Goal: Task Accomplishment & Management: Use online tool/utility

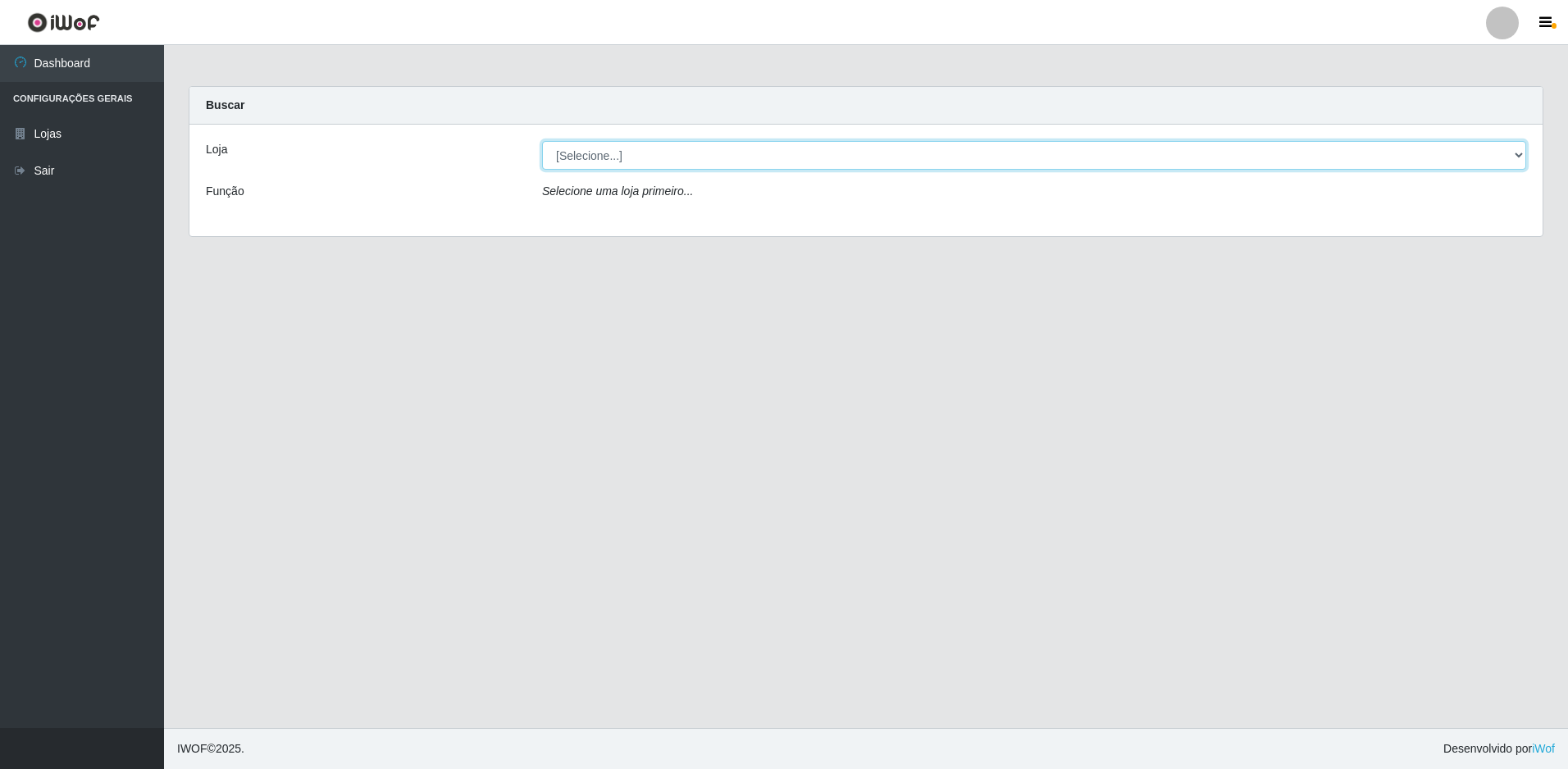
click at [718, 151] on select "[Selecione...] Extrabom - Loja 51 Gaivotas" at bounding box center [1034, 155] width 984 height 28
select select "469"
click at [542, 141] on select "[Selecione...] Extrabom - Loja 51 Gaivotas" at bounding box center [1034, 155] width 984 height 28
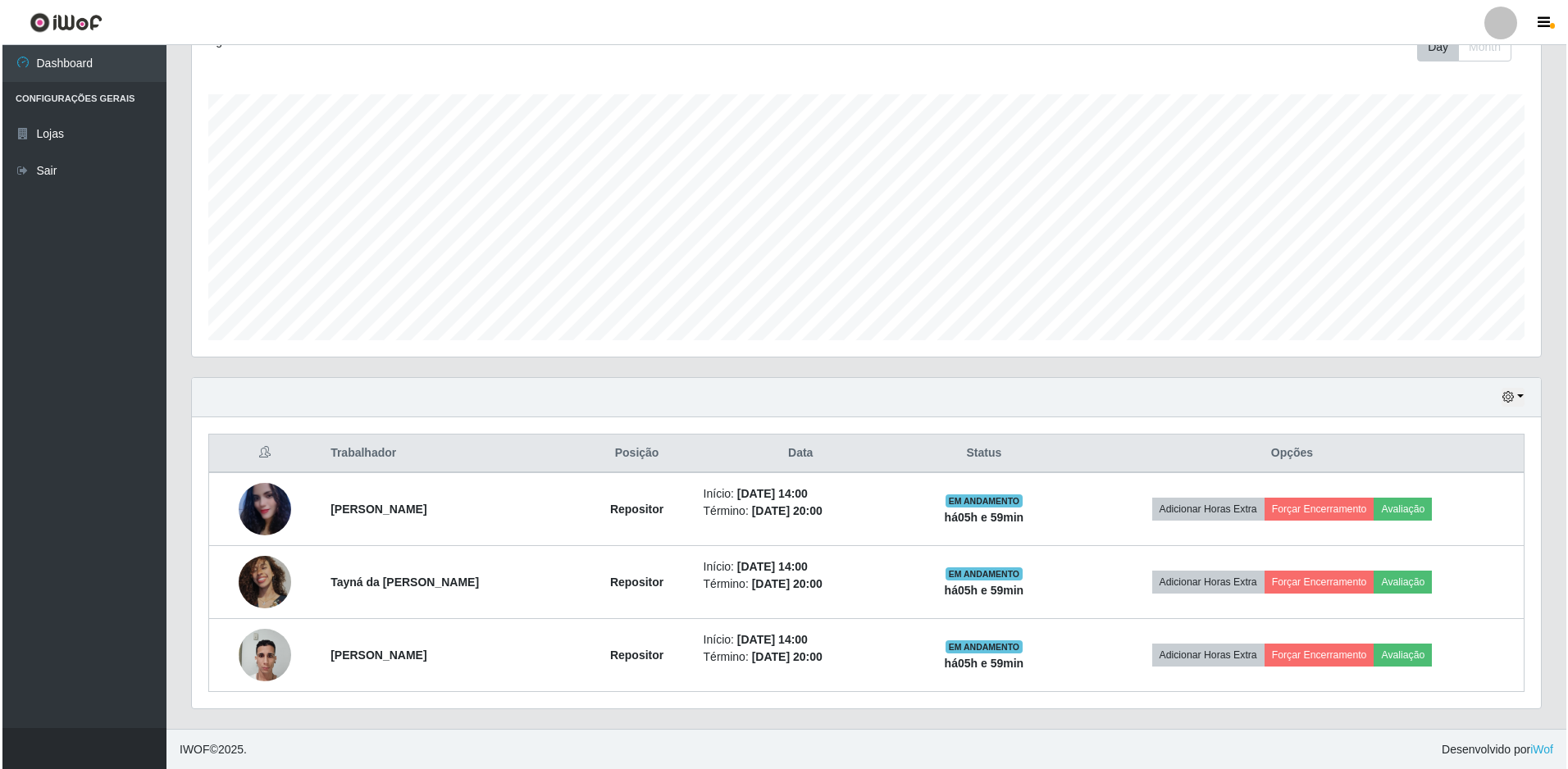
scroll to position [247, 0]
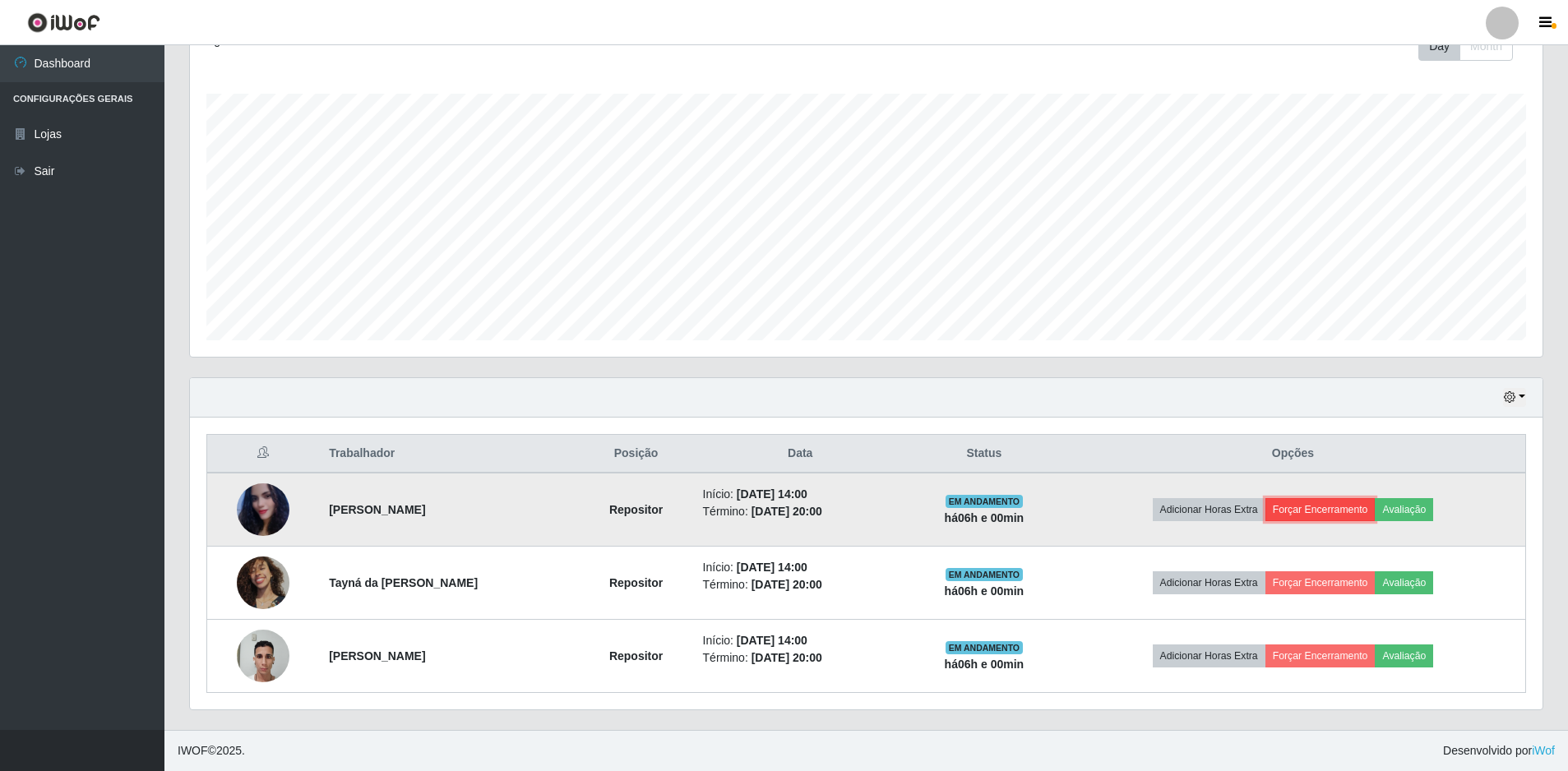
click at [1346, 503] on button "Forçar Encerramento" at bounding box center [1320, 510] width 110 height 23
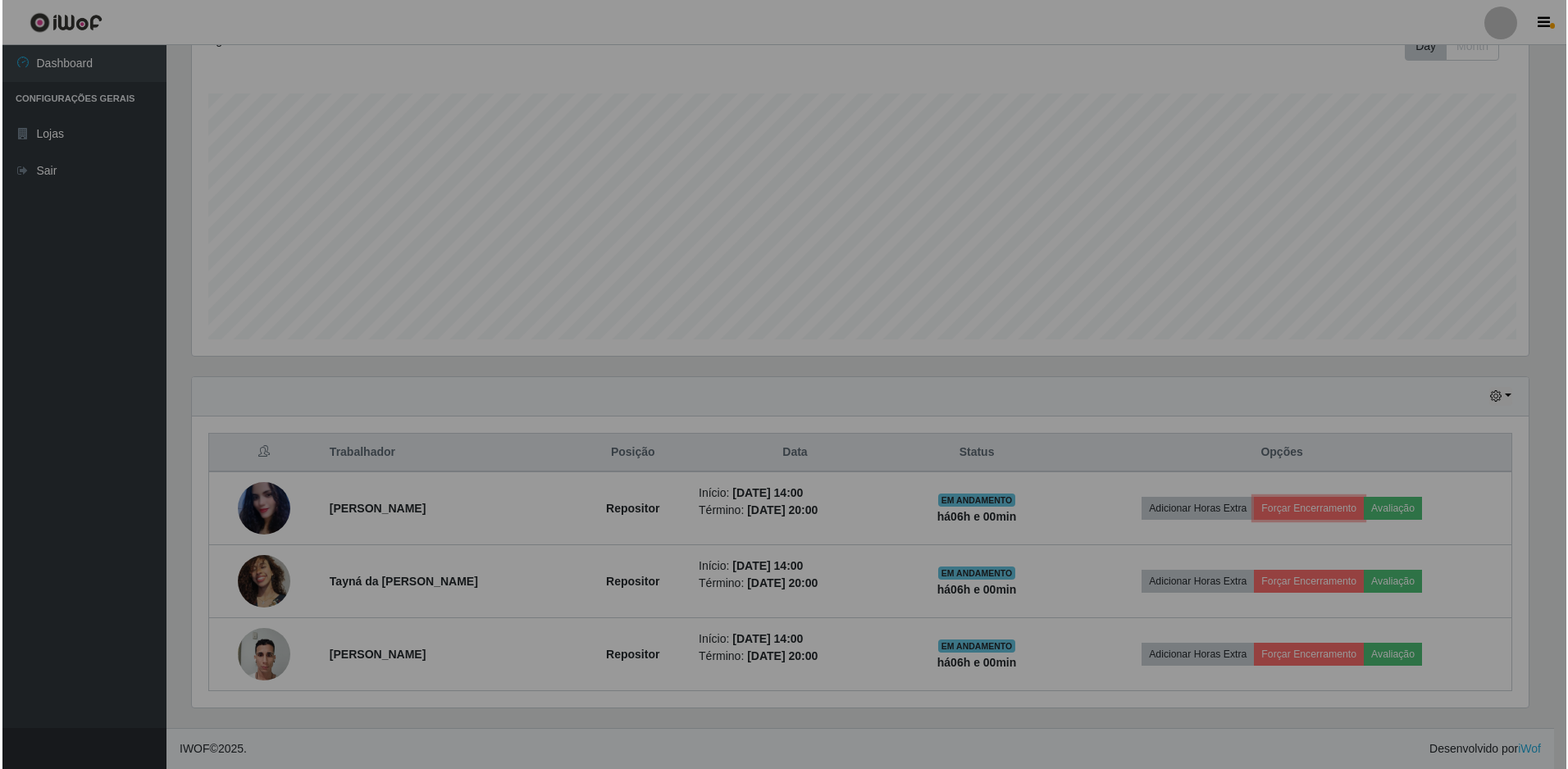
scroll to position [340, 1349]
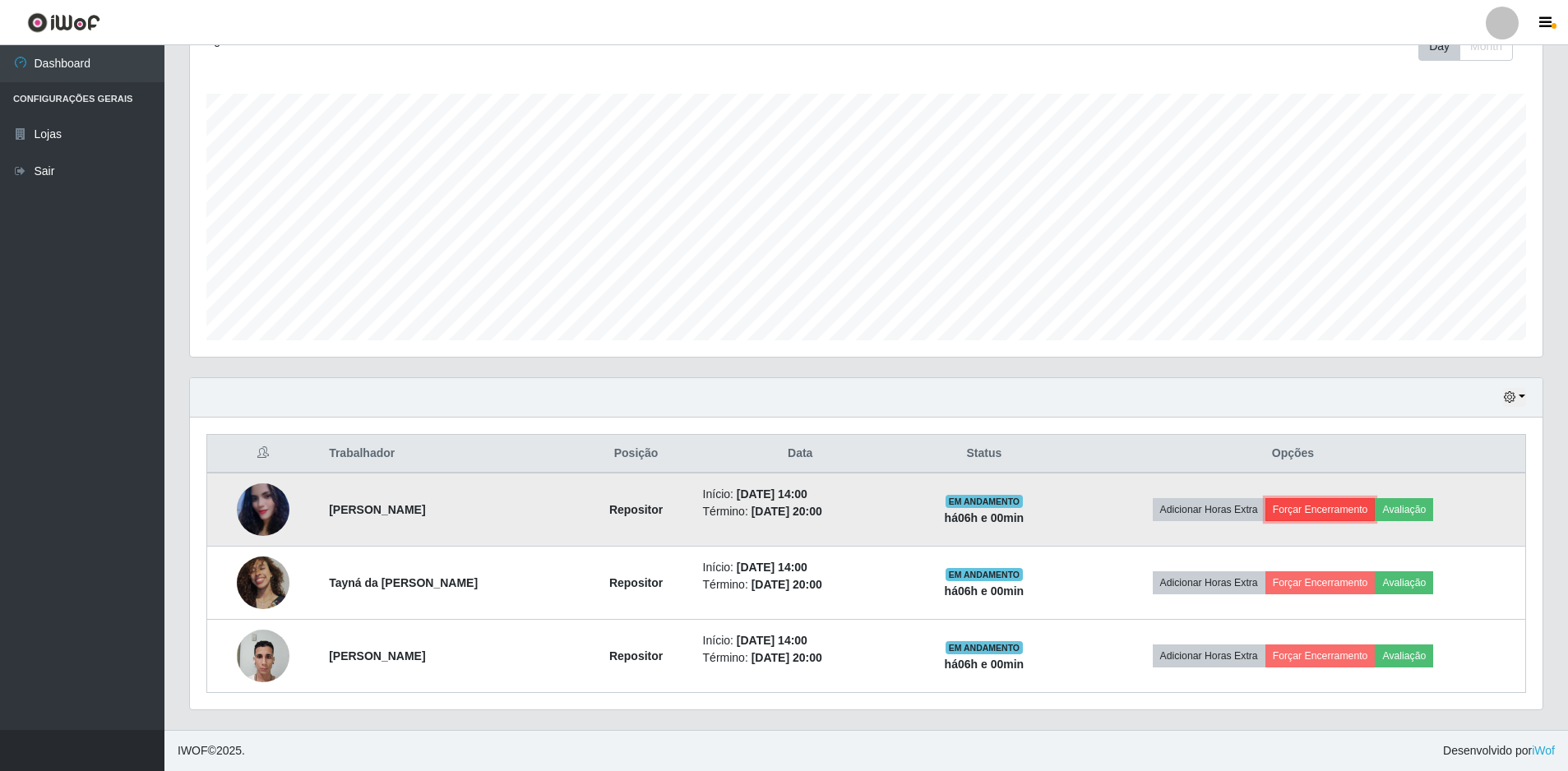
click at [1356, 507] on button "Forçar Encerramento" at bounding box center [1320, 510] width 110 height 23
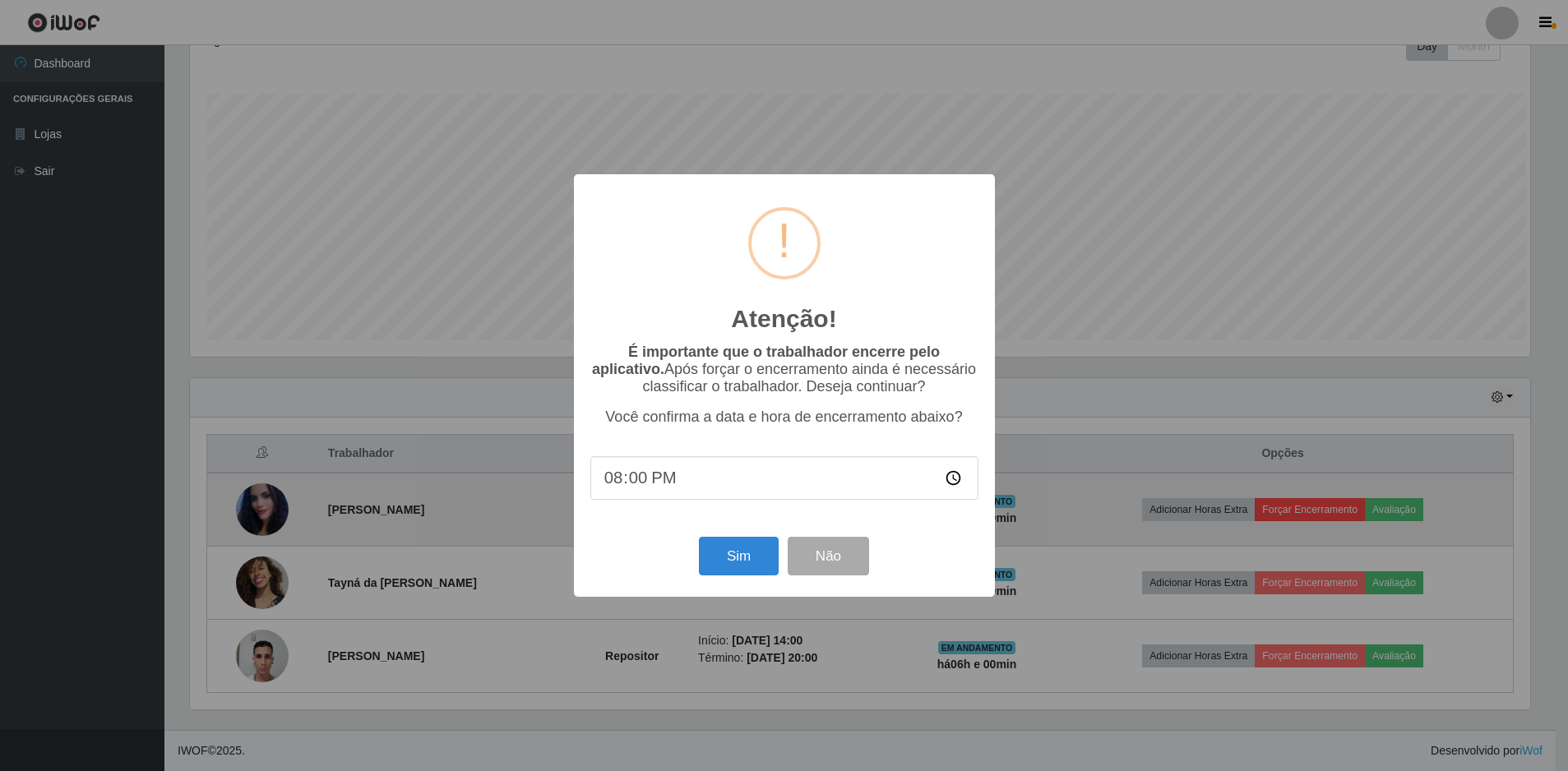
click at [1356, 507] on div "Atenção! × É importante que o trabalhador encerre pelo aplicativo. Após forçar …" at bounding box center [784, 386] width 1568 height 771
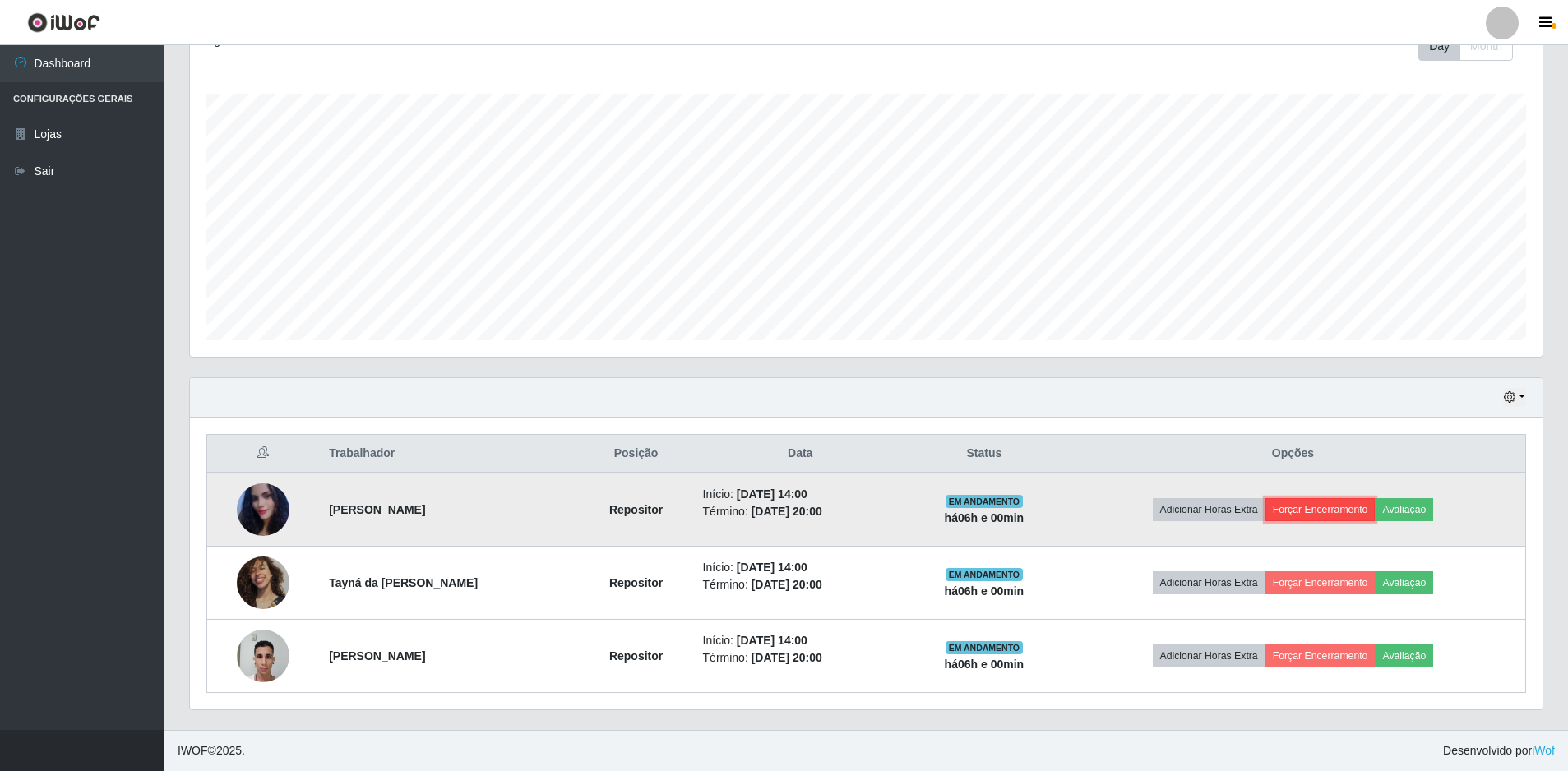
click at [1322, 498] on button "Forçar Encerramento" at bounding box center [1320, 510] width 110 height 23
click at [1322, 502] on button "Forçar Encerramento" at bounding box center [1320, 510] width 110 height 23
click at [1323, 514] on button "Forçar Encerramento" at bounding box center [1320, 510] width 110 height 23
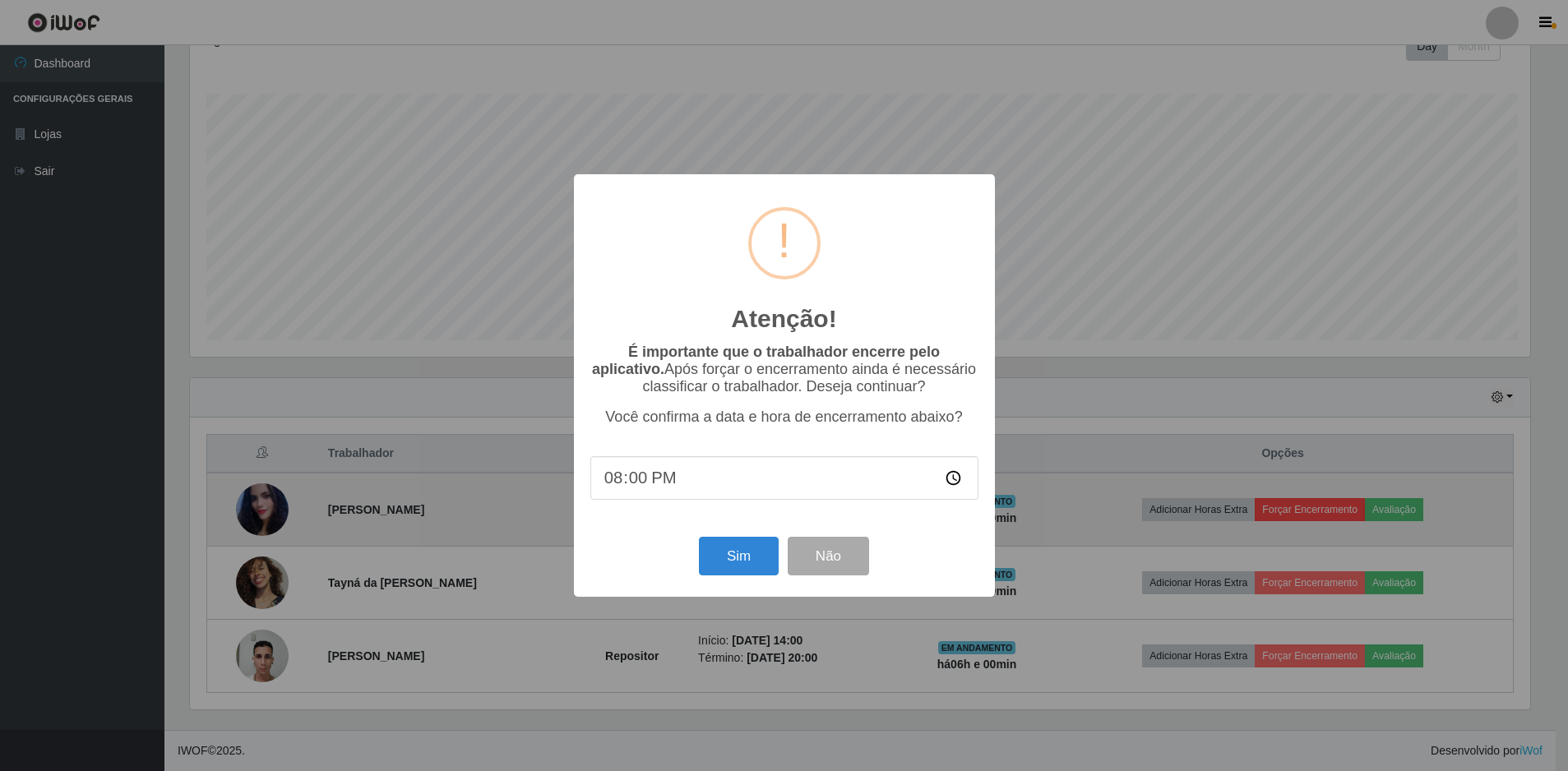
scroll to position [341, 1345]
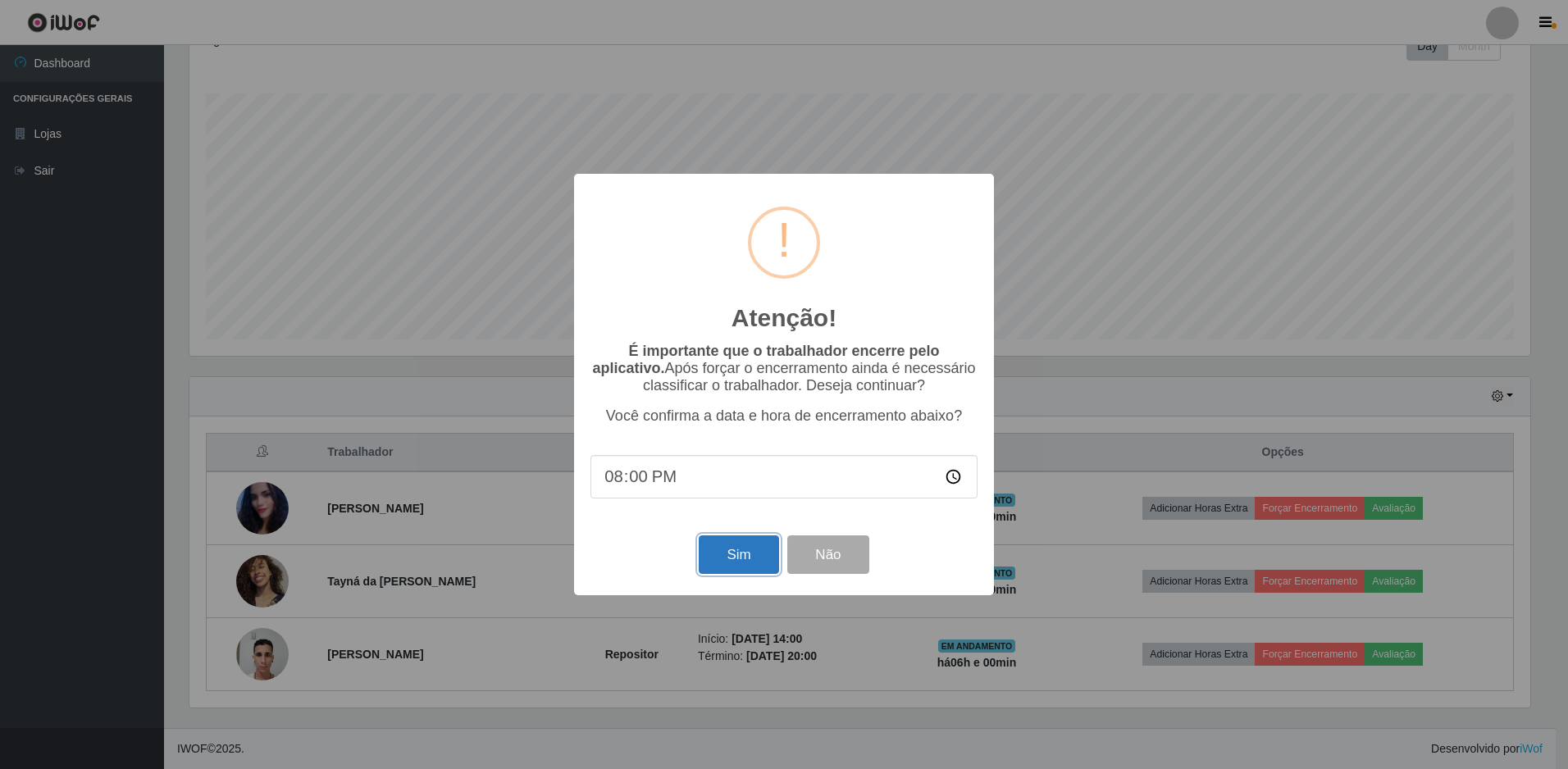
click at [764, 566] on button "Sim" at bounding box center [738, 554] width 79 height 38
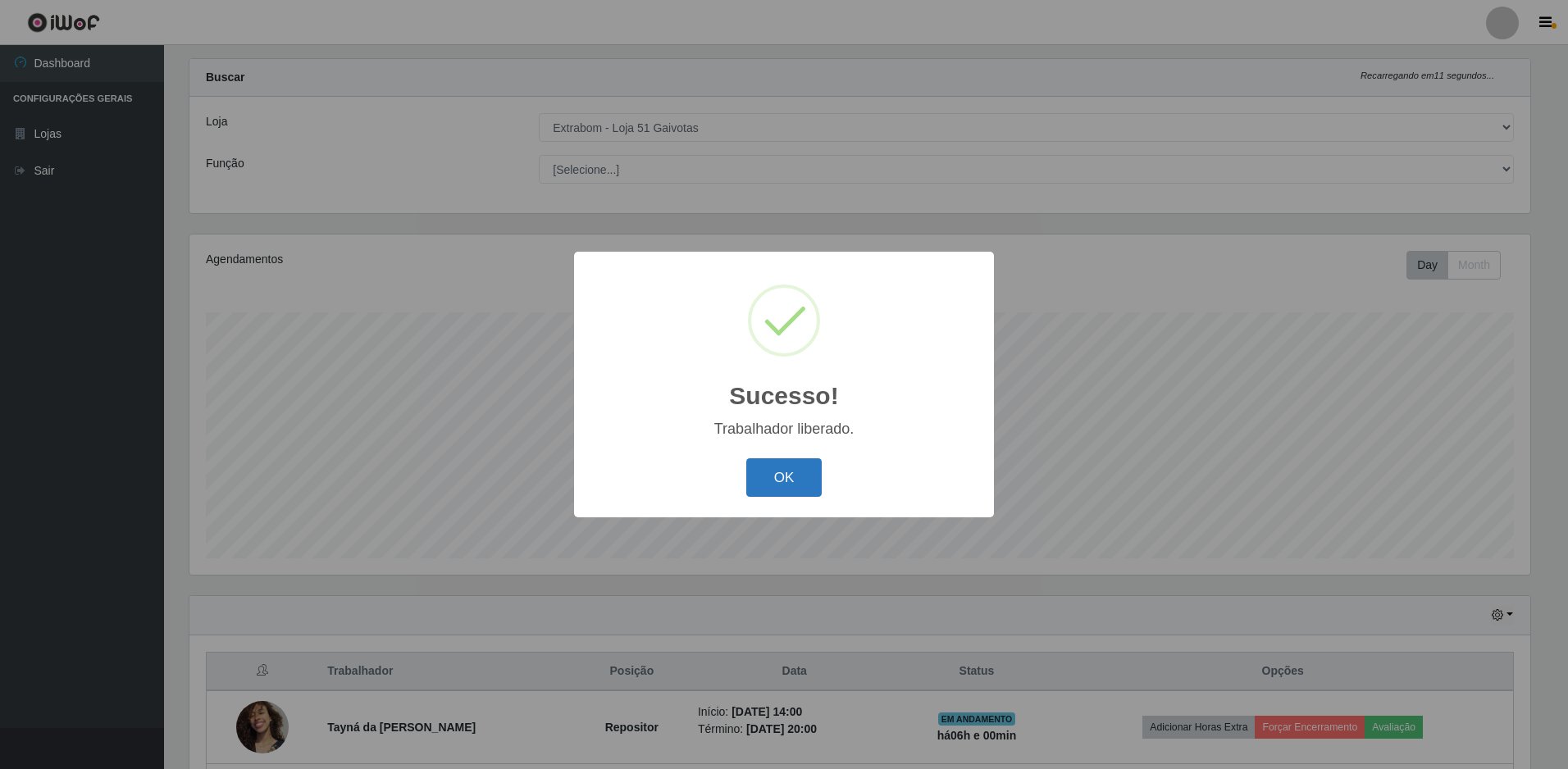
click at [806, 487] on button "OK" at bounding box center [784, 477] width 77 height 38
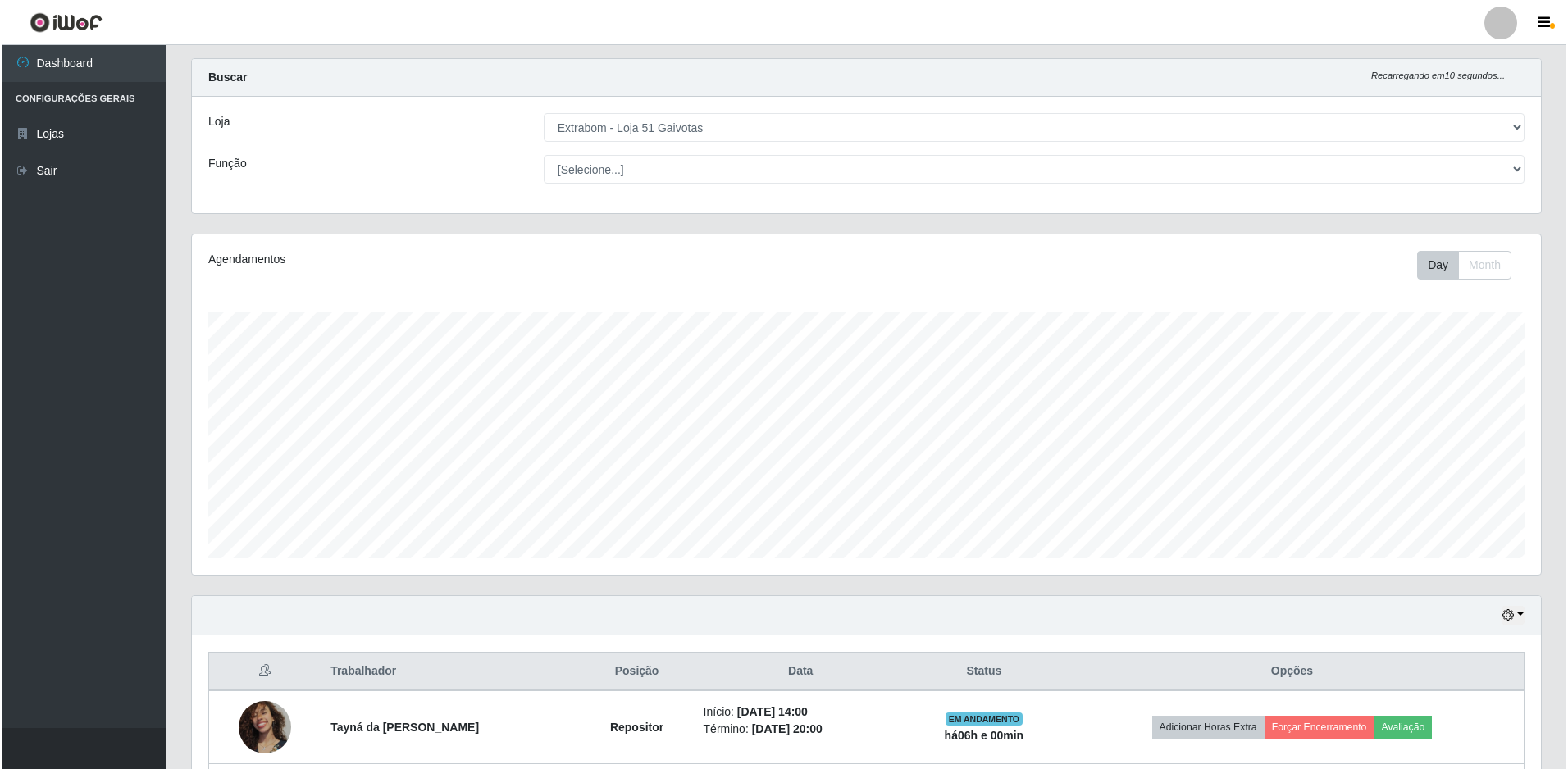
scroll to position [174, 0]
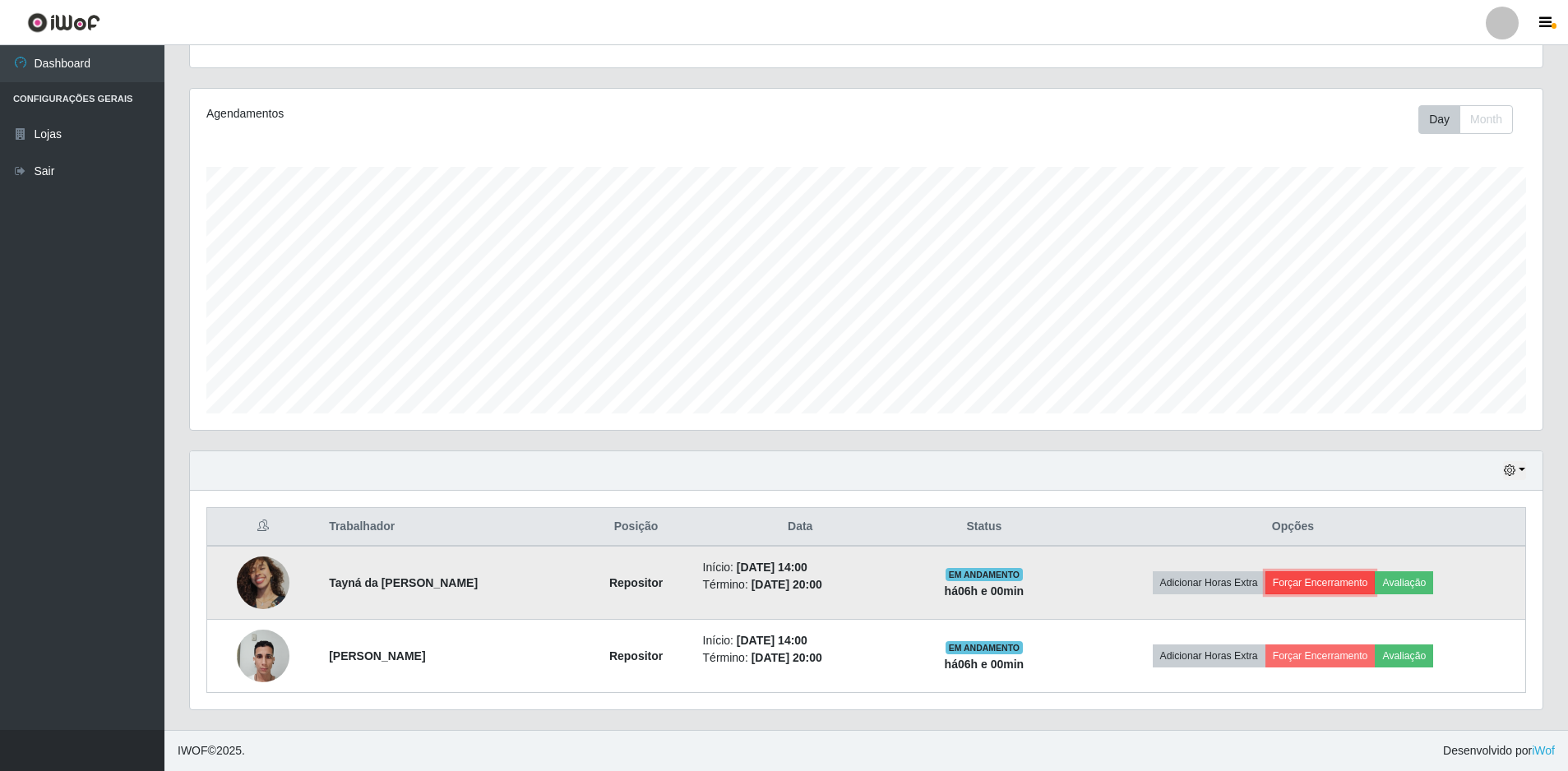
click at [1325, 580] on button "Forçar Encerramento" at bounding box center [1320, 583] width 110 height 23
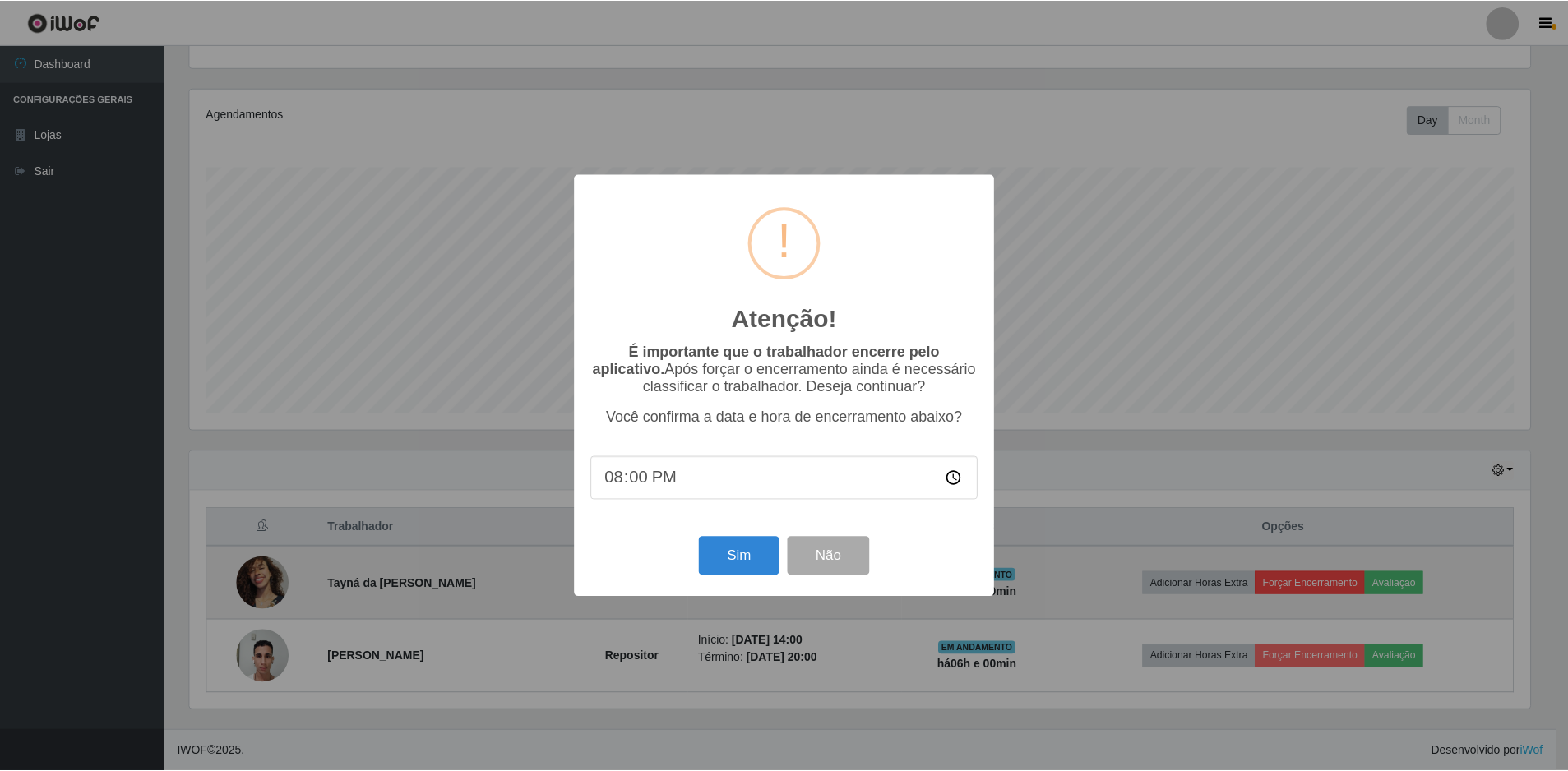
scroll to position [341, 1345]
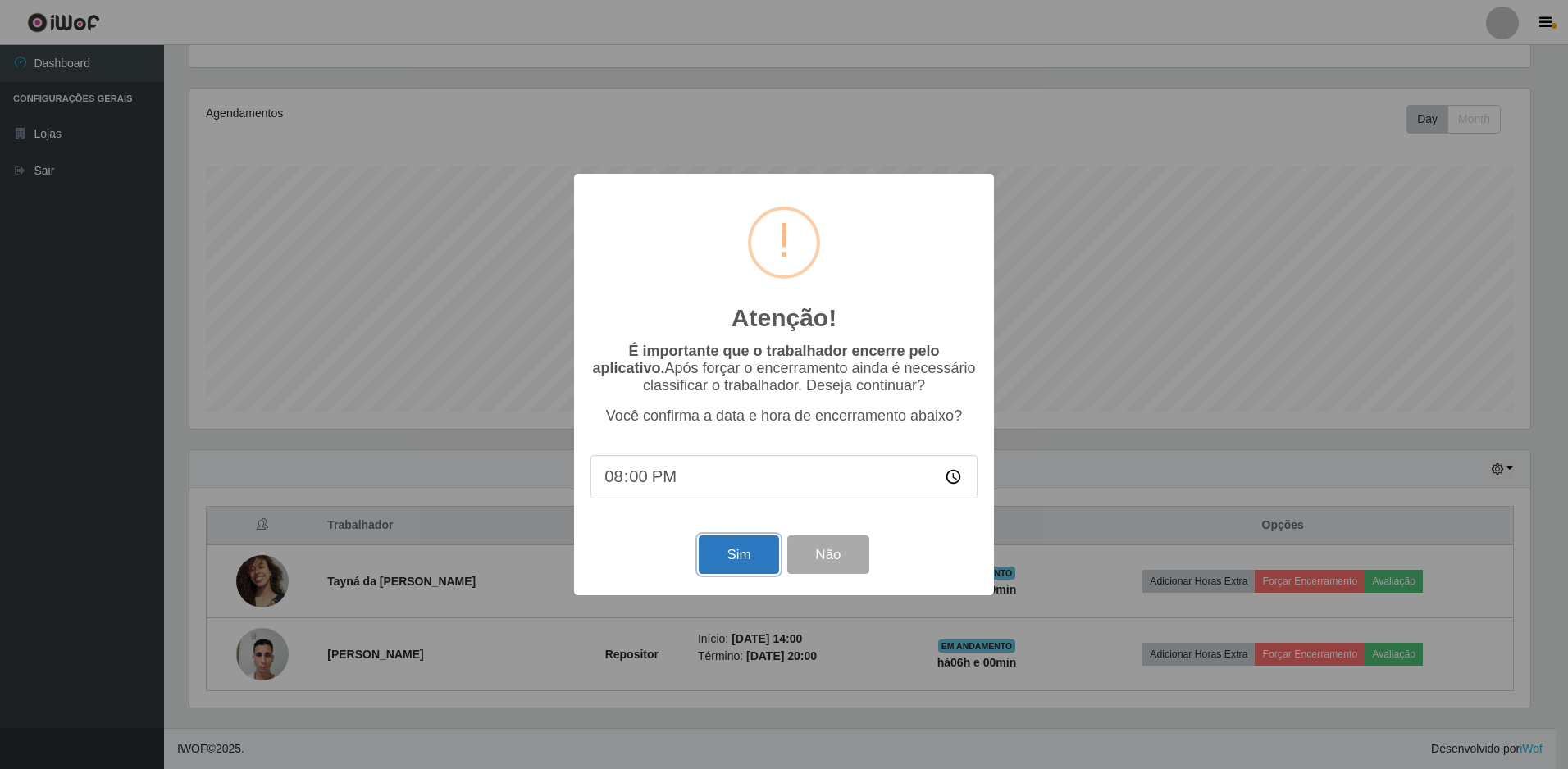
click at [734, 556] on button "Sim" at bounding box center [738, 554] width 79 height 38
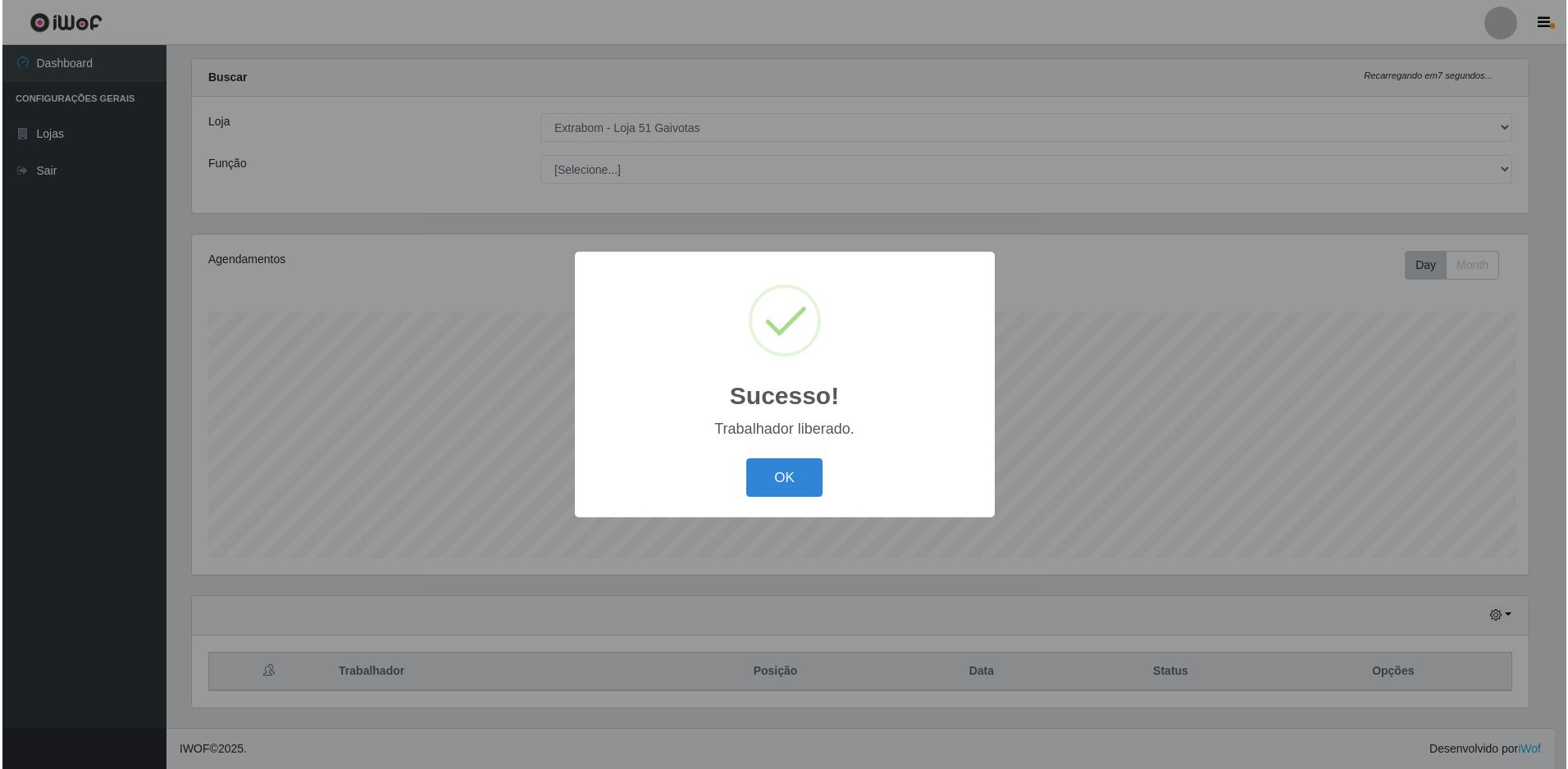
scroll to position [0, 0]
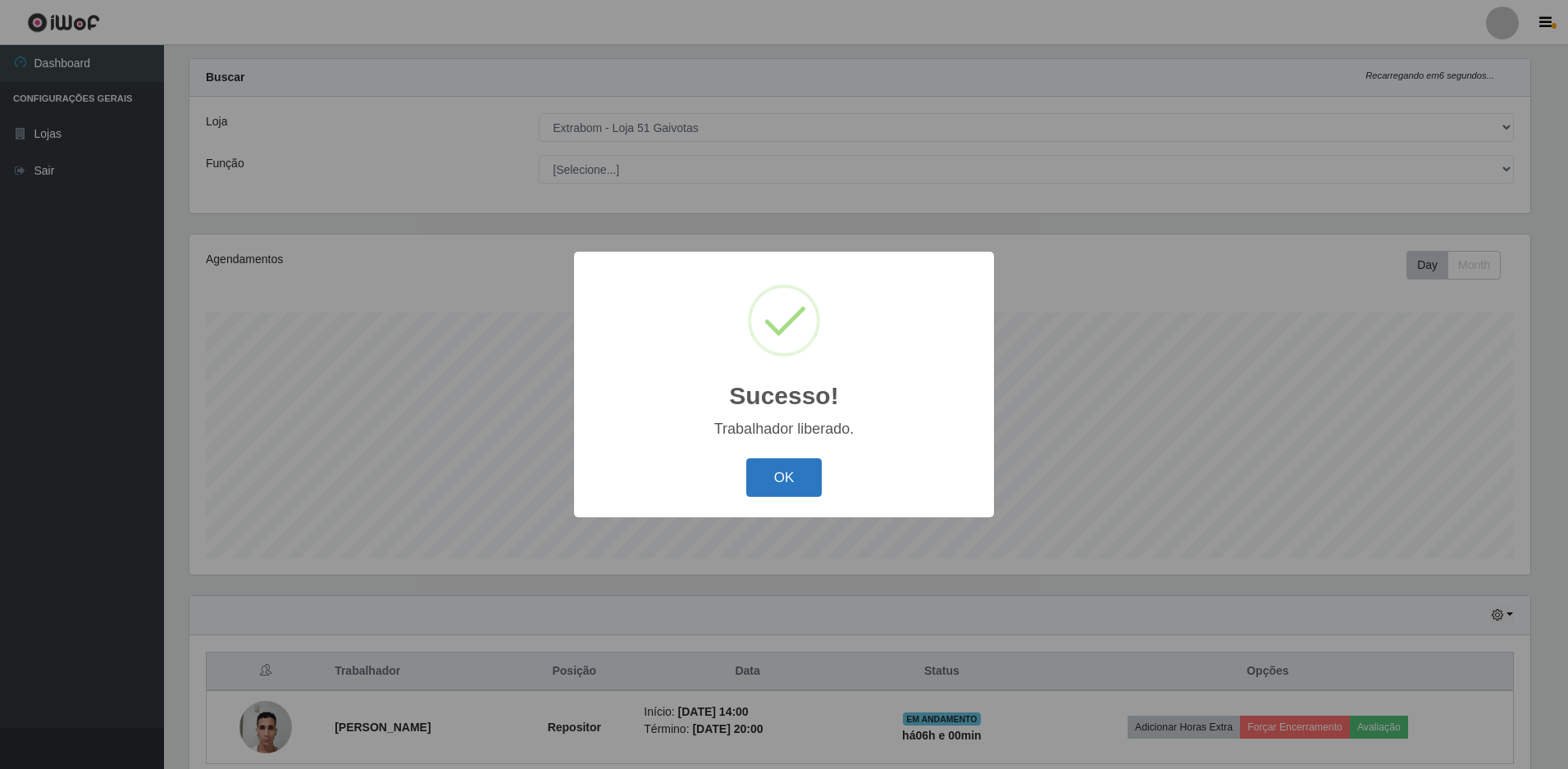
click at [772, 487] on button "OK" at bounding box center [784, 477] width 77 height 38
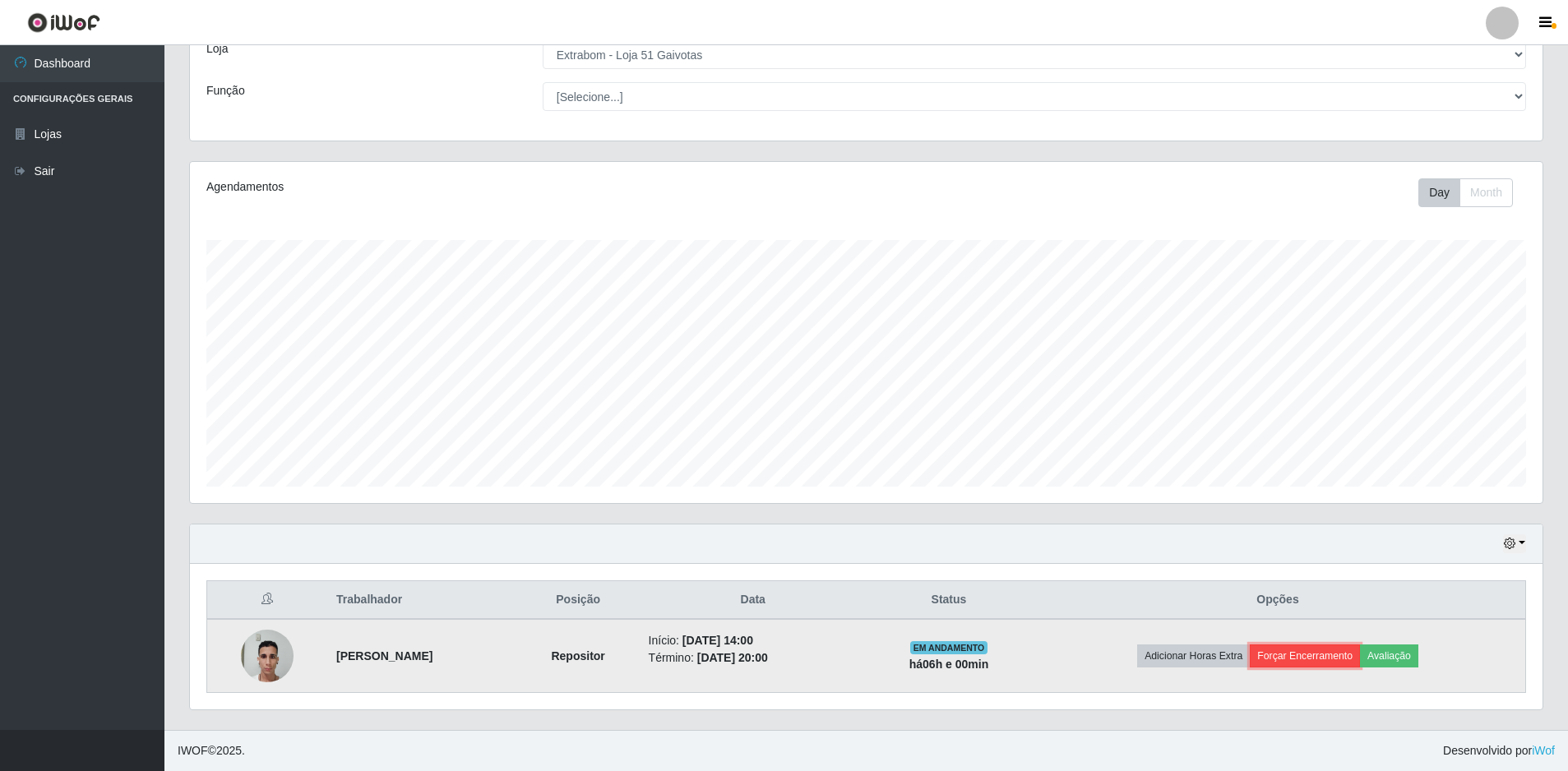
click at [1322, 654] on button "Forçar Encerramento" at bounding box center [1305, 656] width 110 height 23
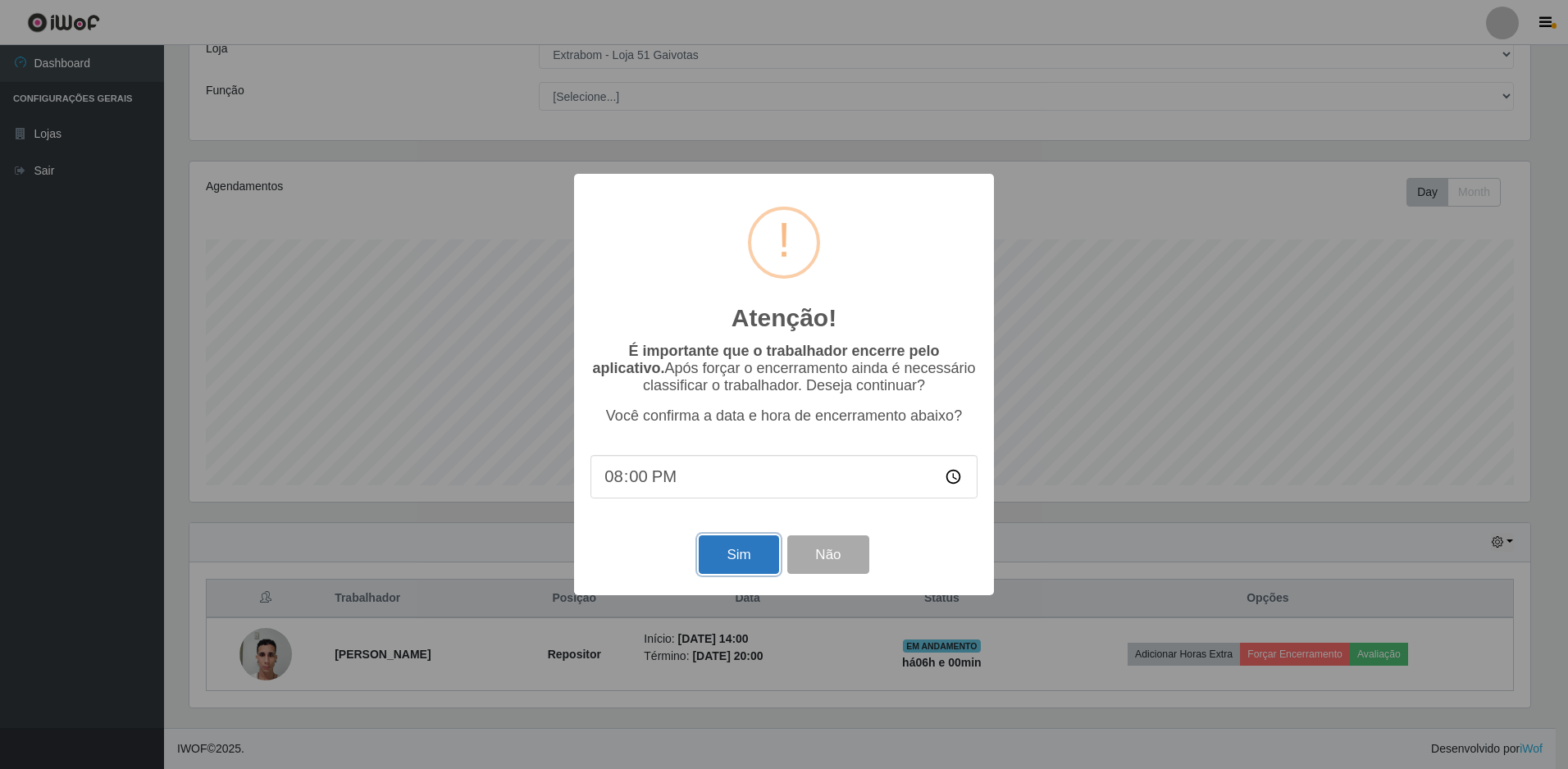
click at [753, 555] on button "Sim" at bounding box center [738, 554] width 79 height 38
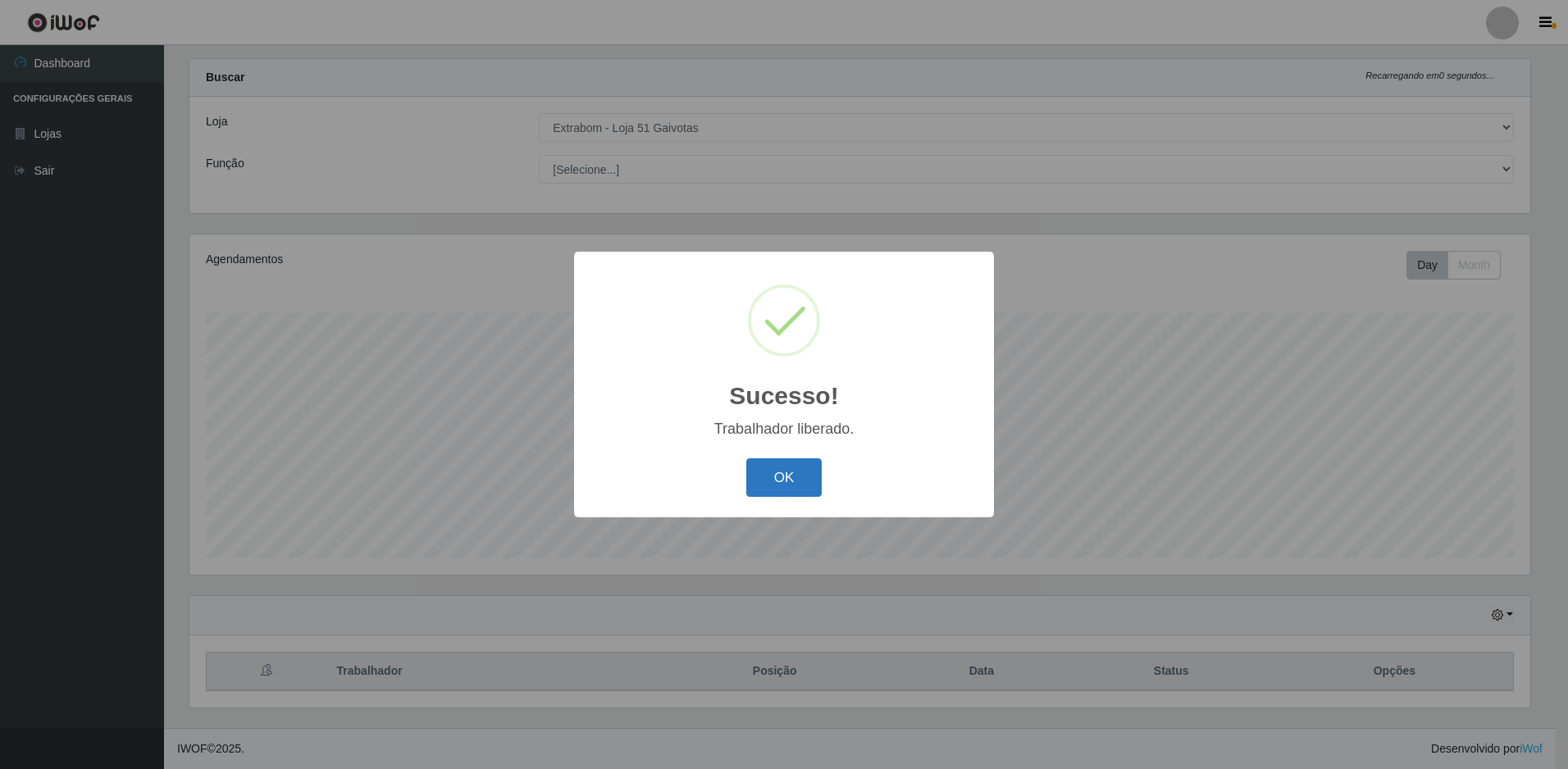
click at [776, 489] on button "OK" at bounding box center [784, 477] width 77 height 38
